Goal: Communication & Community: Answer question/provide support

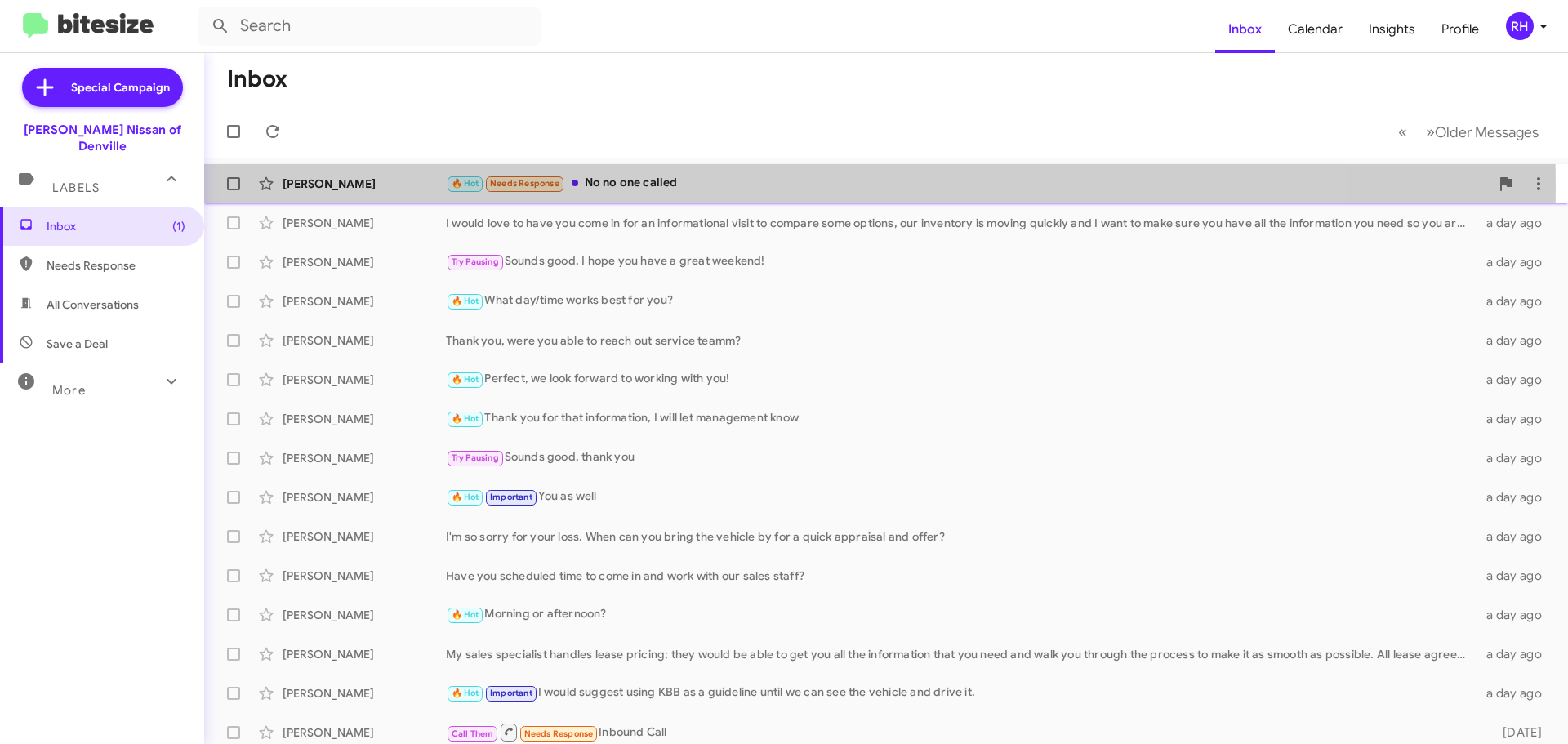
click at [724, 186] on div "🔥 Hot Needs Response No no one called" at bounding box center [967, 183] width 1044 height 19
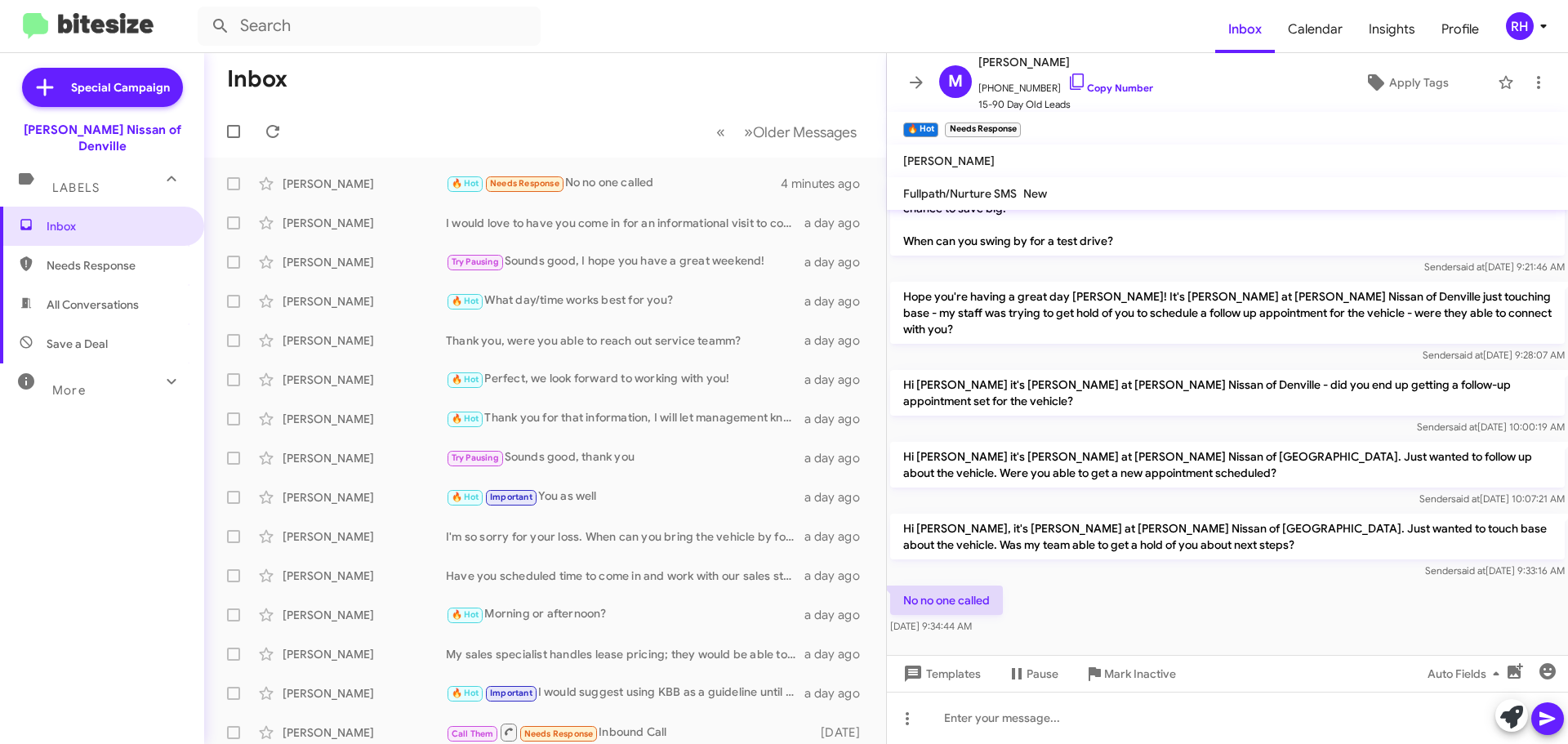
scroll to position [557, 0]
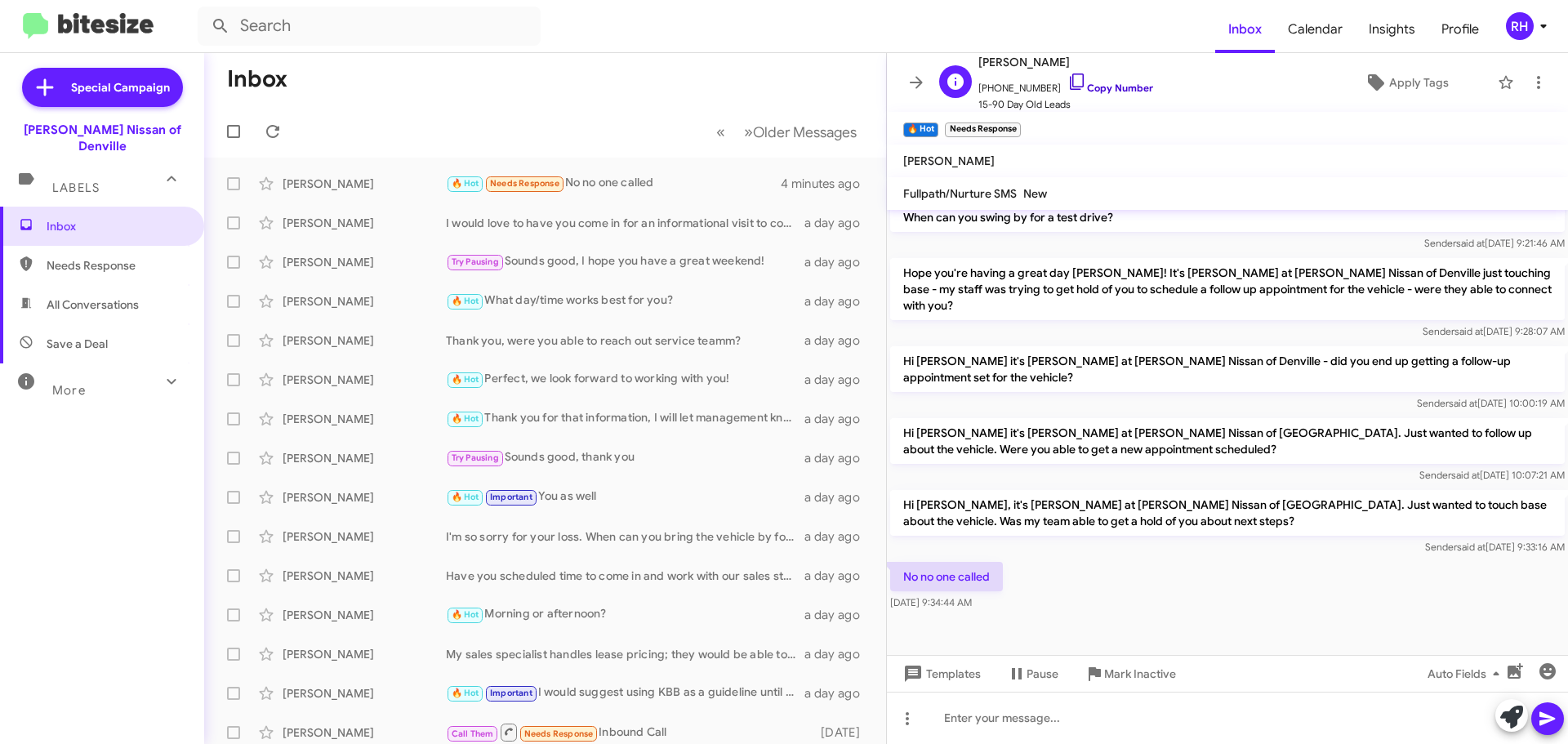
click at [1070, 84] on icon at bounding box center [1076, 82] width 14 height 16
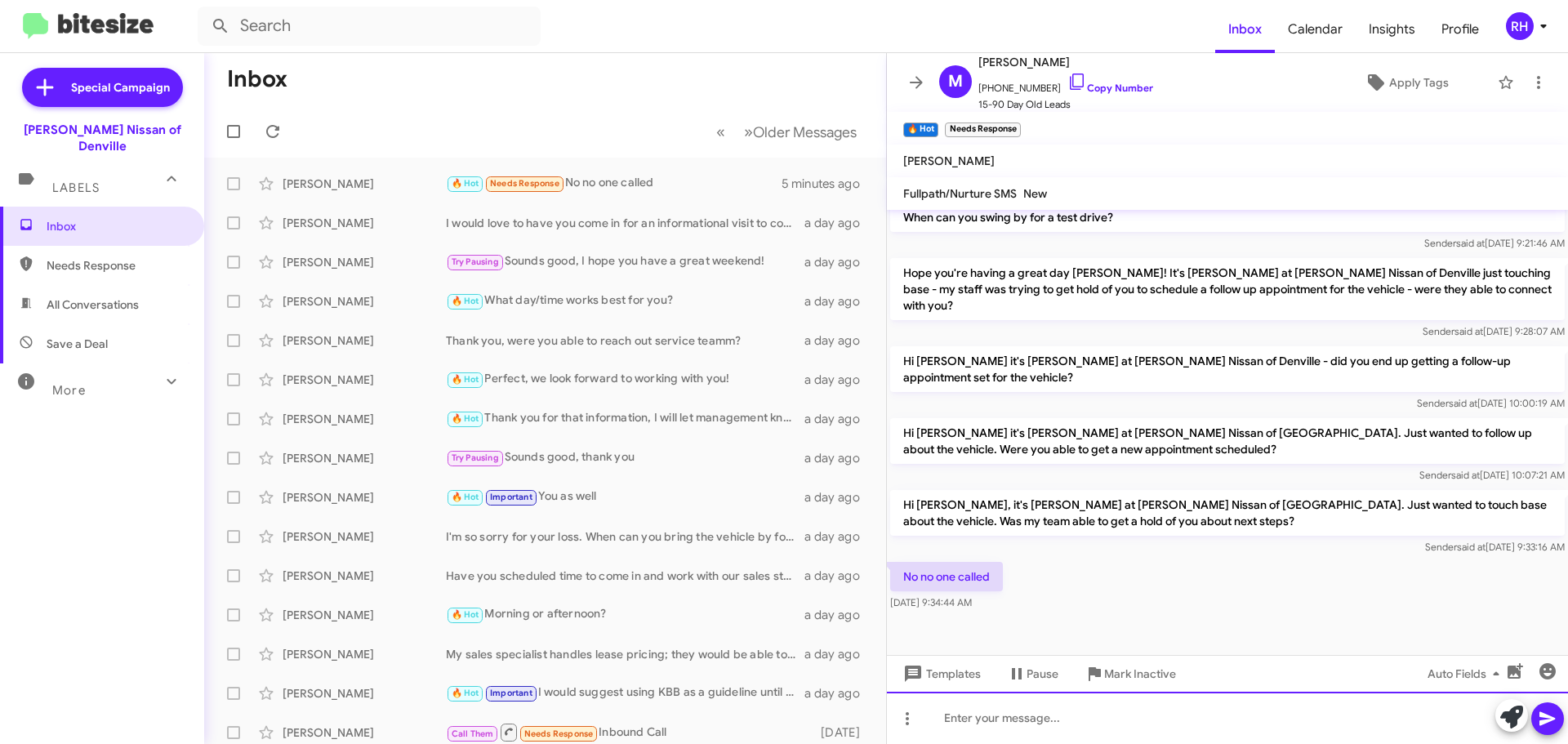
click at [1067, 711] on div at bounding box center [1227, 718] width 681 height 53
click at [1051, 722] on div at bounding box center [1227, 718] width 681 height 53
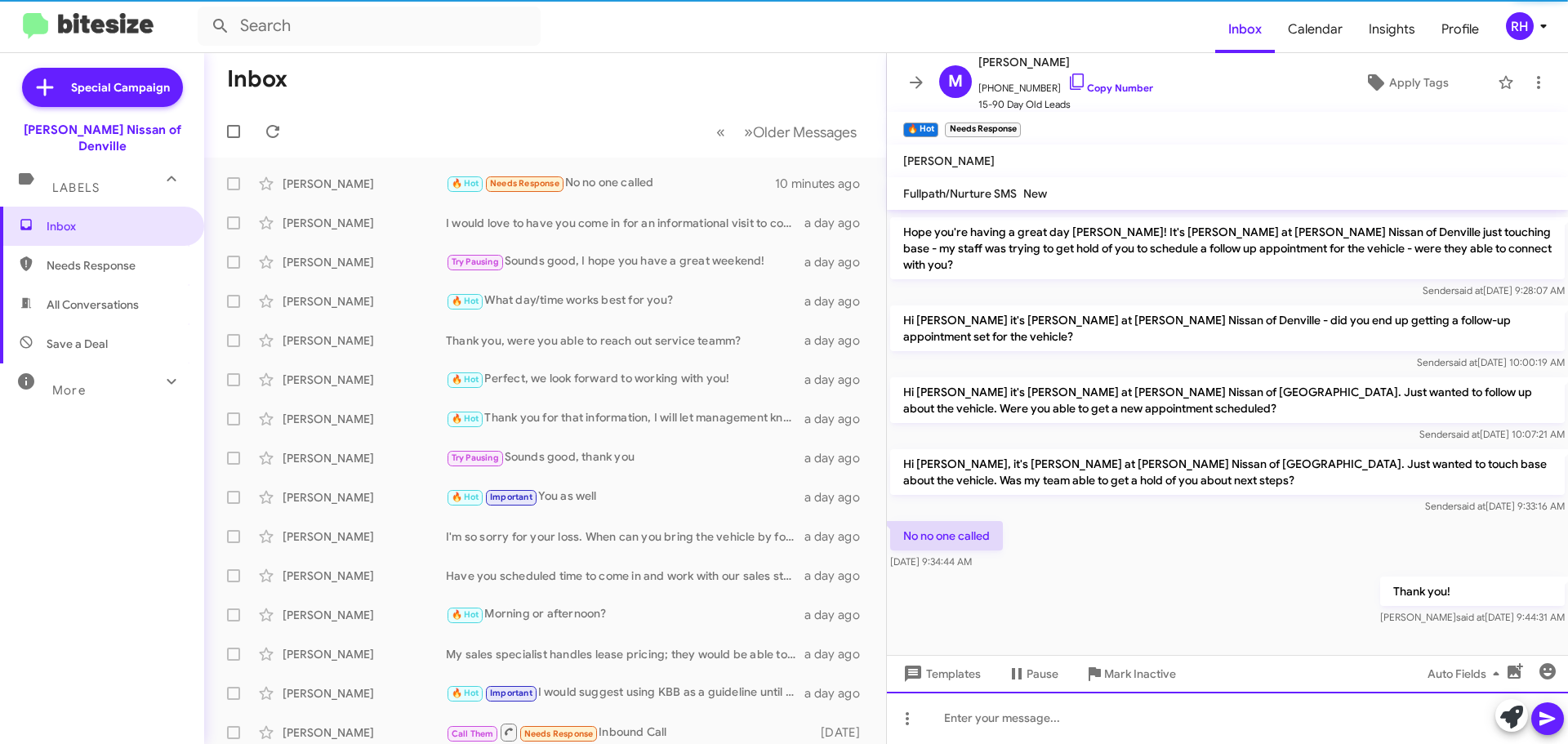
scroll to position [616, 0]
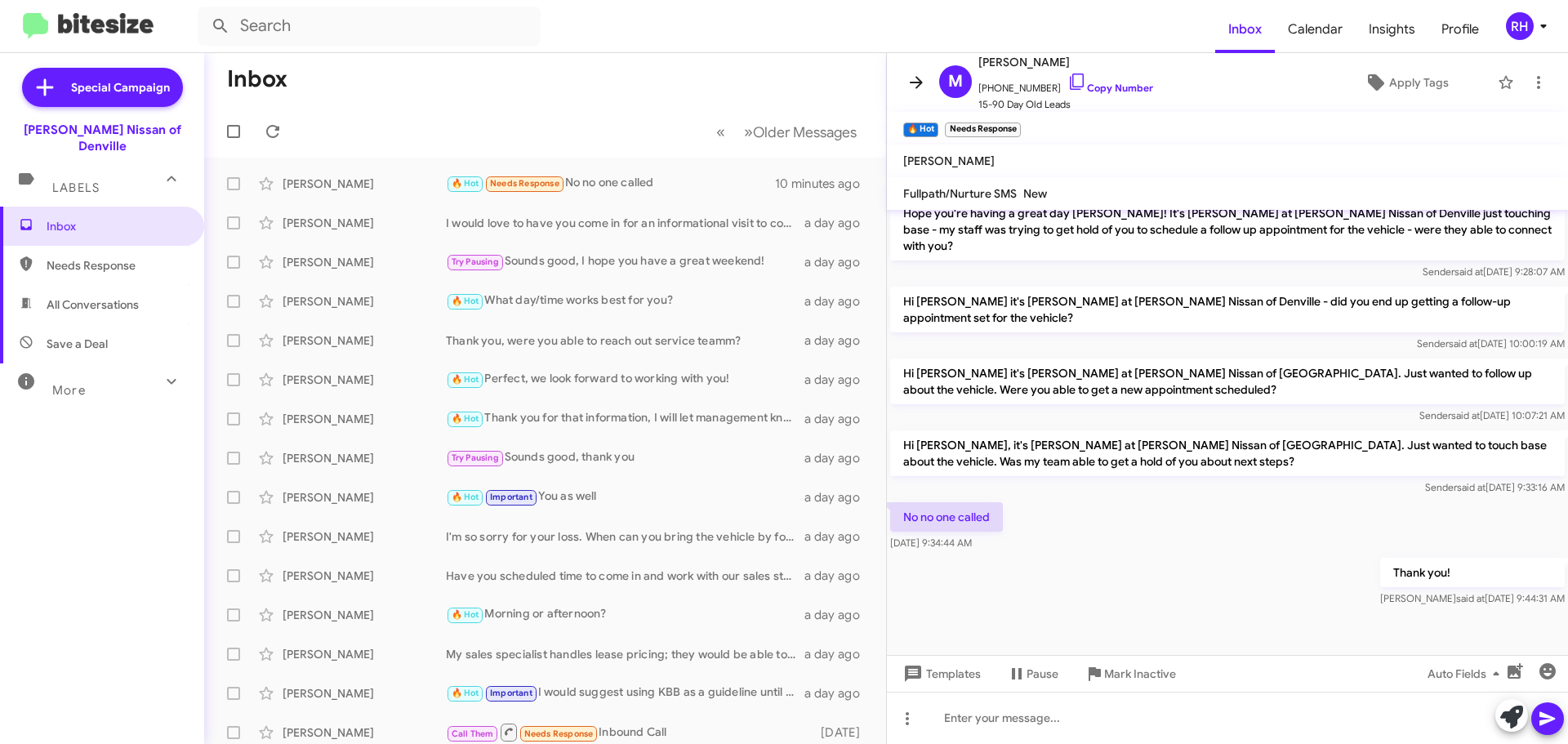
click at [910, 79] on icon at bounding box center [916, 83] width 20 height 20
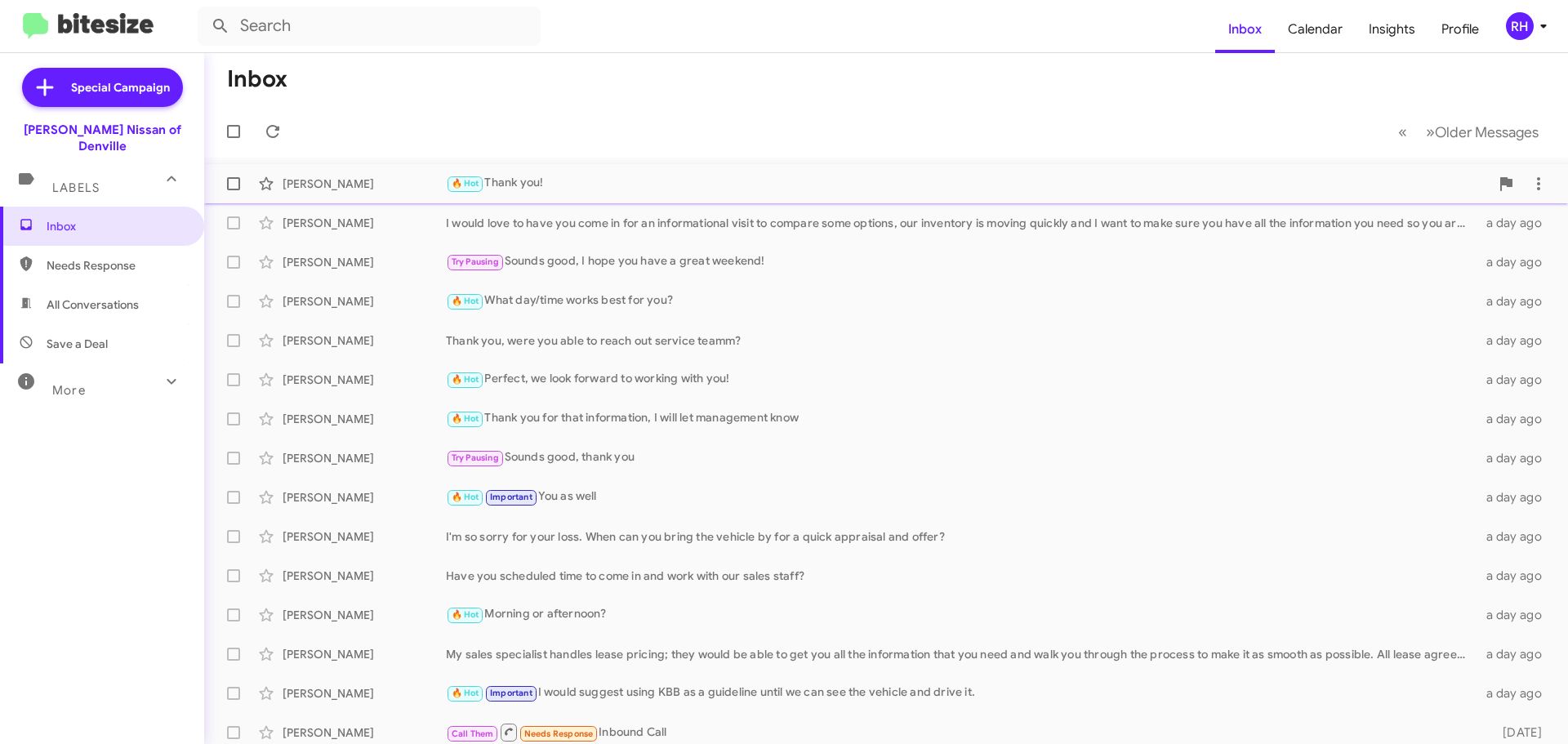
click at [673, 190] on div "🔥 Hot Thank you!" at bounding box center [967, 183] width 1044 height 19
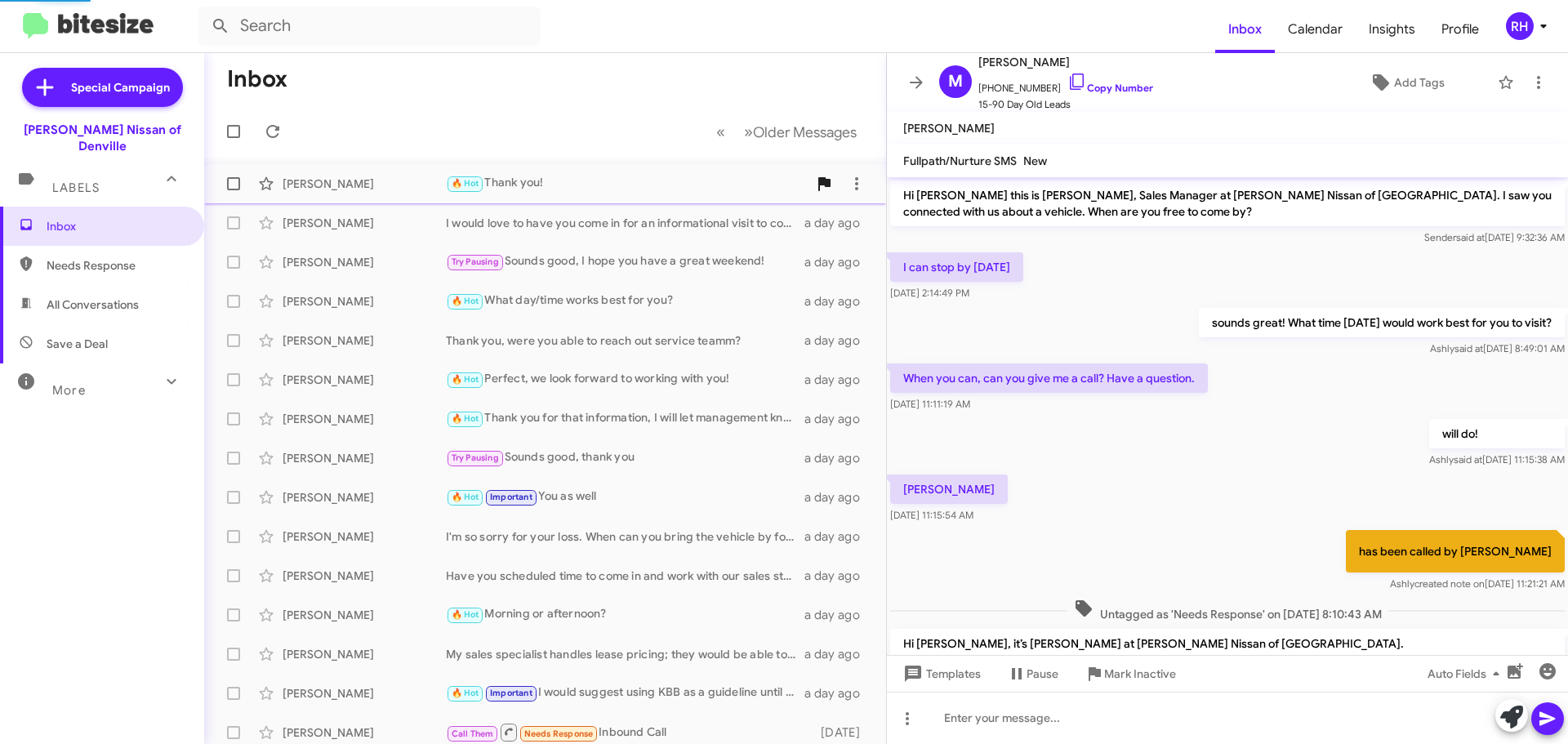
scroll to position [583, 0]
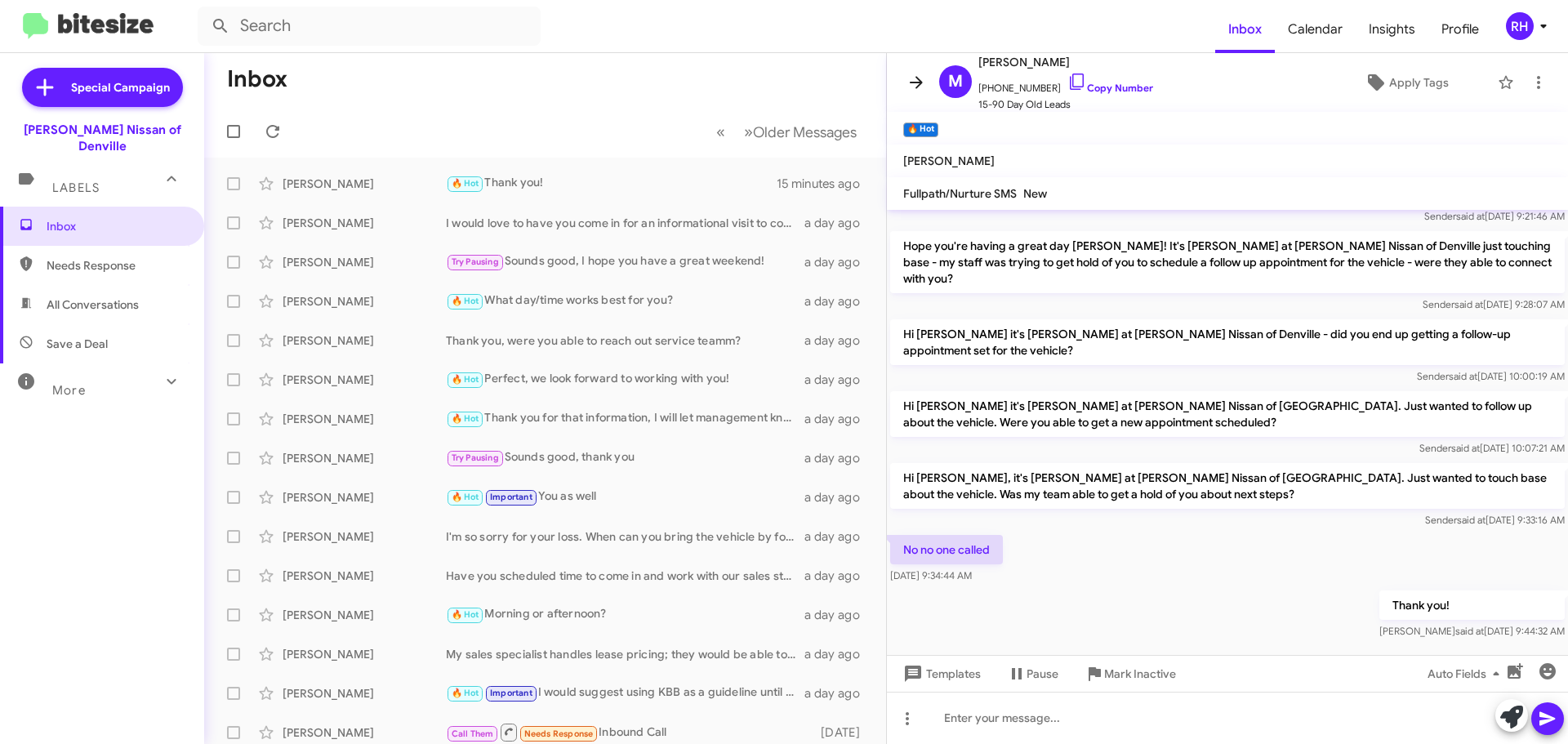
click at [923, 83] on icon at bounding box center [916, 83] width 20 height 20
